Goal: Task Accomplishment & Management: Use online tool/utility

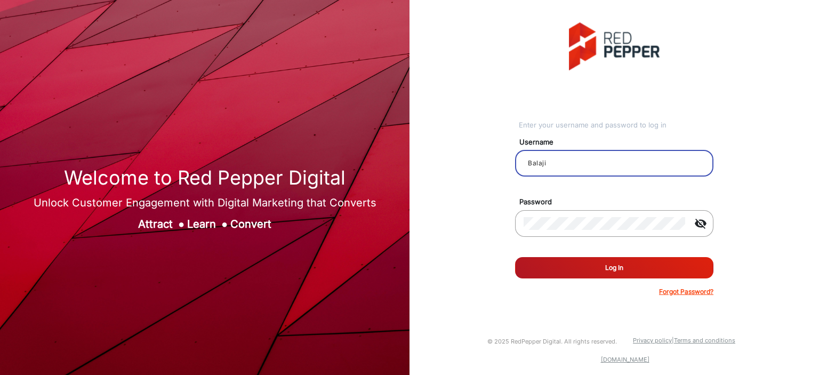
click at [560, 159] on input "Balaji" at bounding box center [614, 163] width 181 height 13
click at [596, 261] on button "Log In" at bounding box center [614, 267] width 198 height 21
click at [700, 225] on mat-icon "visibility_off" at bounding box center [701, 223] width 26 height 13
click at [700, 225] on mat-icon "visibility" at bounding box center [701, 223] width 26 height 13
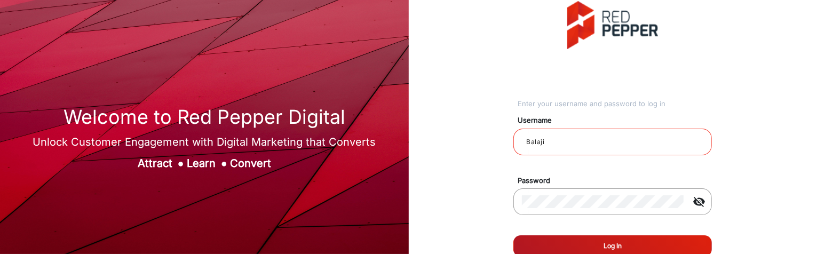
scroll to position [36, 0]
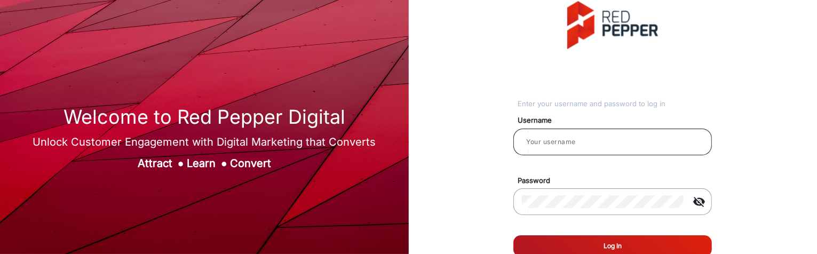
click at [583, 145] on input "email" at bounding box center [612, 141] width 181 height 13
type input "Balaji"
click at [687, 243] on button "Log In" at bounding box center [612, 245] width 198 height 21
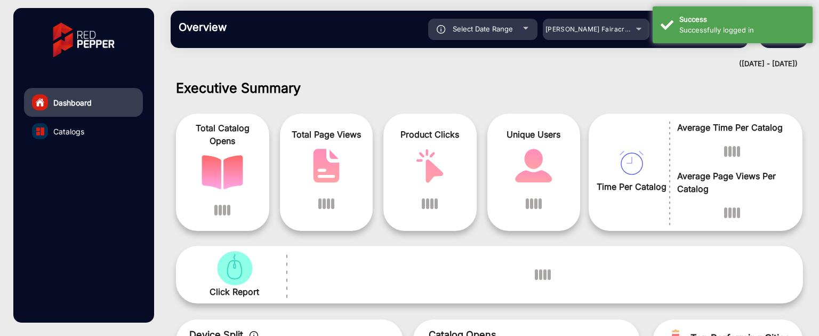
scroll to position [8, 0]
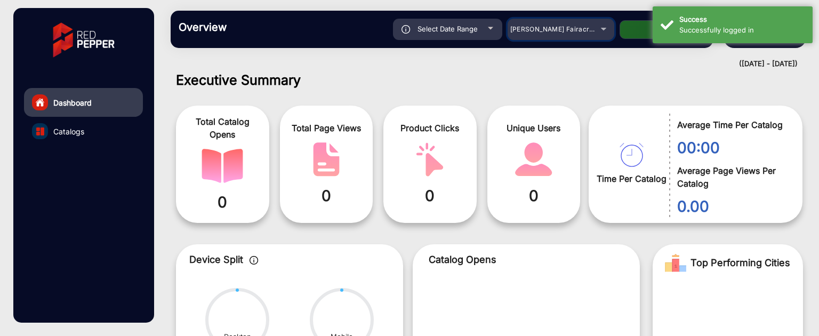
click at [558, 23] on div "[PERSON_NAME] Fairacre Farms" at bounding box center [552, 29] width 85 height 13
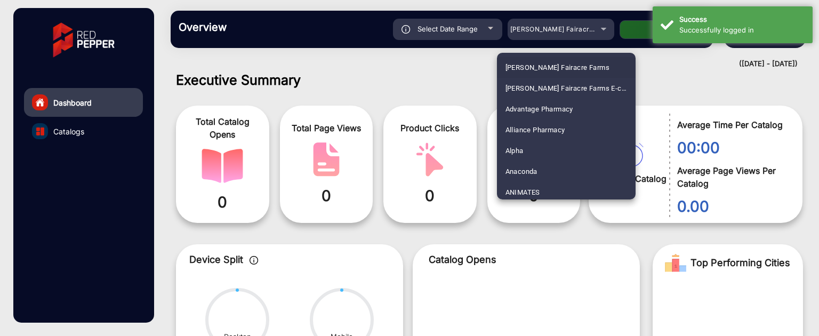
click at [559, 28] on div at bounding box center [409, 168] width 819 height 336
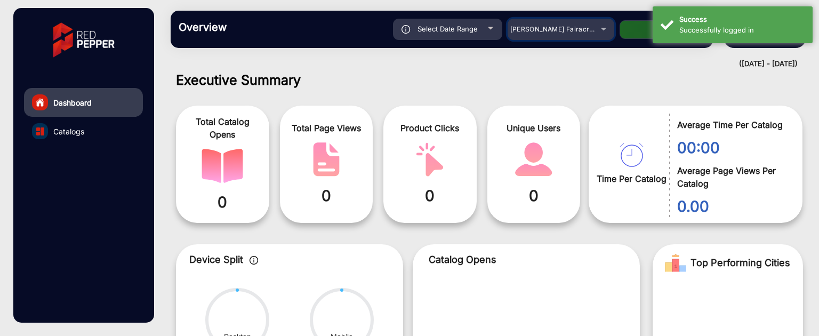
click at [559, 28] on span "[PERSON_NAME] Fairacre Farms" at bounding box center [563, 29] width 106 height 8
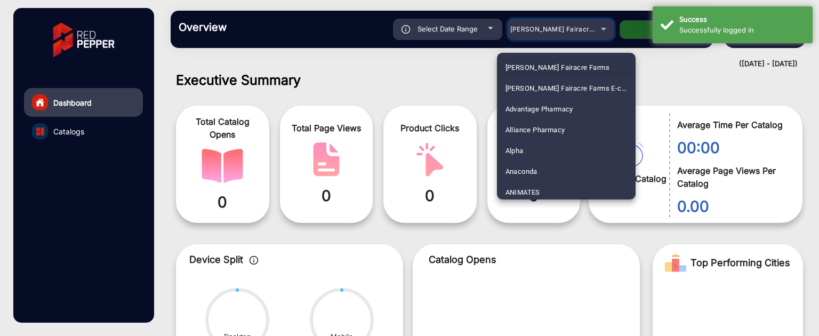
scroll to position [1251, 0]
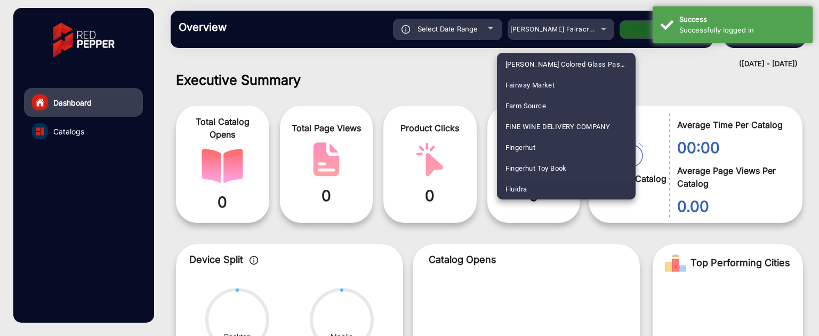
click at [518, 191] on span "Fluidra" at bounding box center [517, 189] width 22 height 21
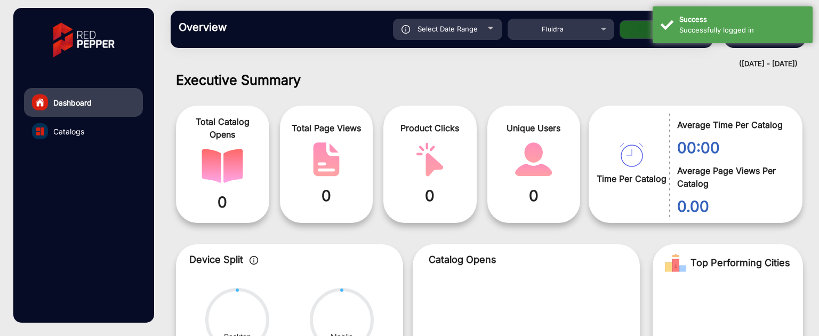
click at [635, 31] on button "Apply" at bounding box center [662, 29] width 85 height 19
type input "[DATE]"
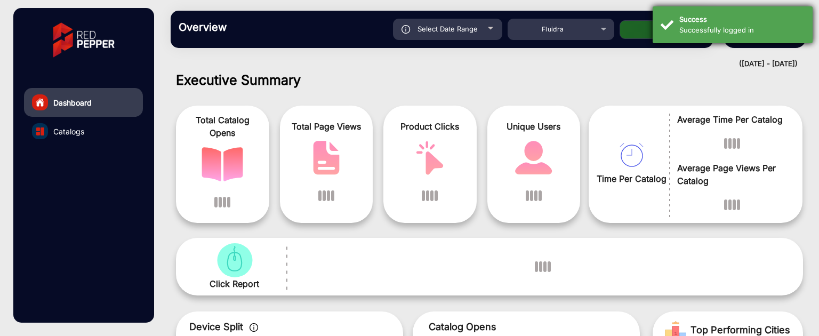
click at [765, 15] on div "Success" at bounding box center [741, 19] width 125 height 11
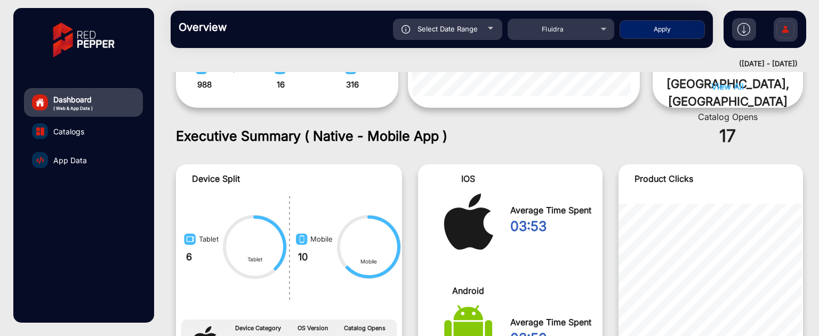
scroll to position [881, 0]
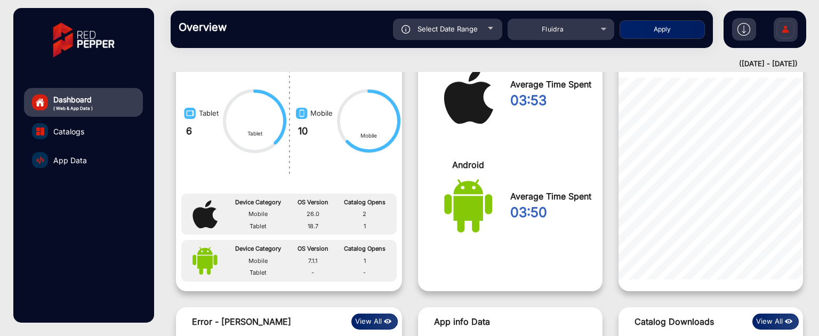
click at [71, 162] on span "App Data" at bounding box center [70, 160] width 34 height 11
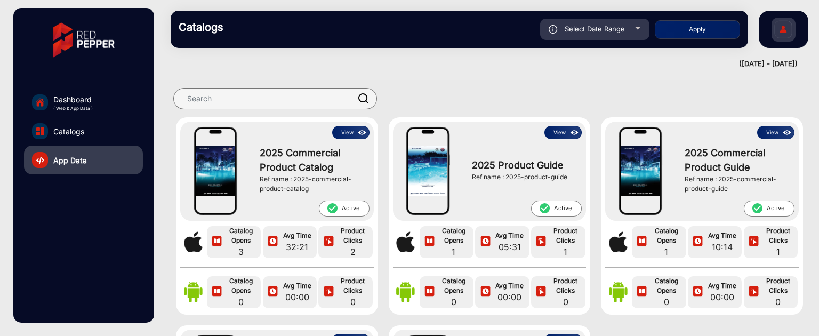
click at [347, 134] on button "View" at bounding box center [350, 132] width 37 height 13
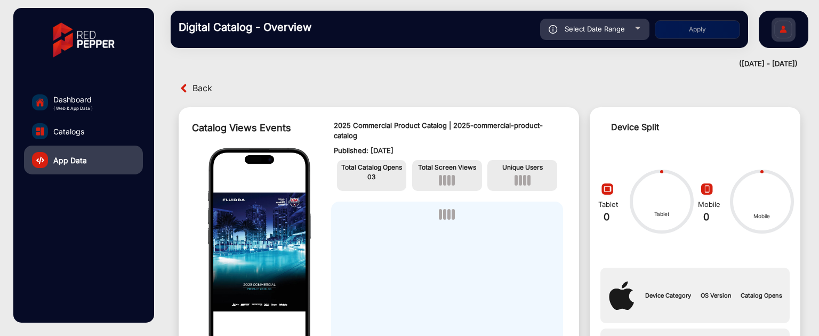
scroll to position [8, 0]
